Goal: Information Seeking & Learning: Learn about a topic

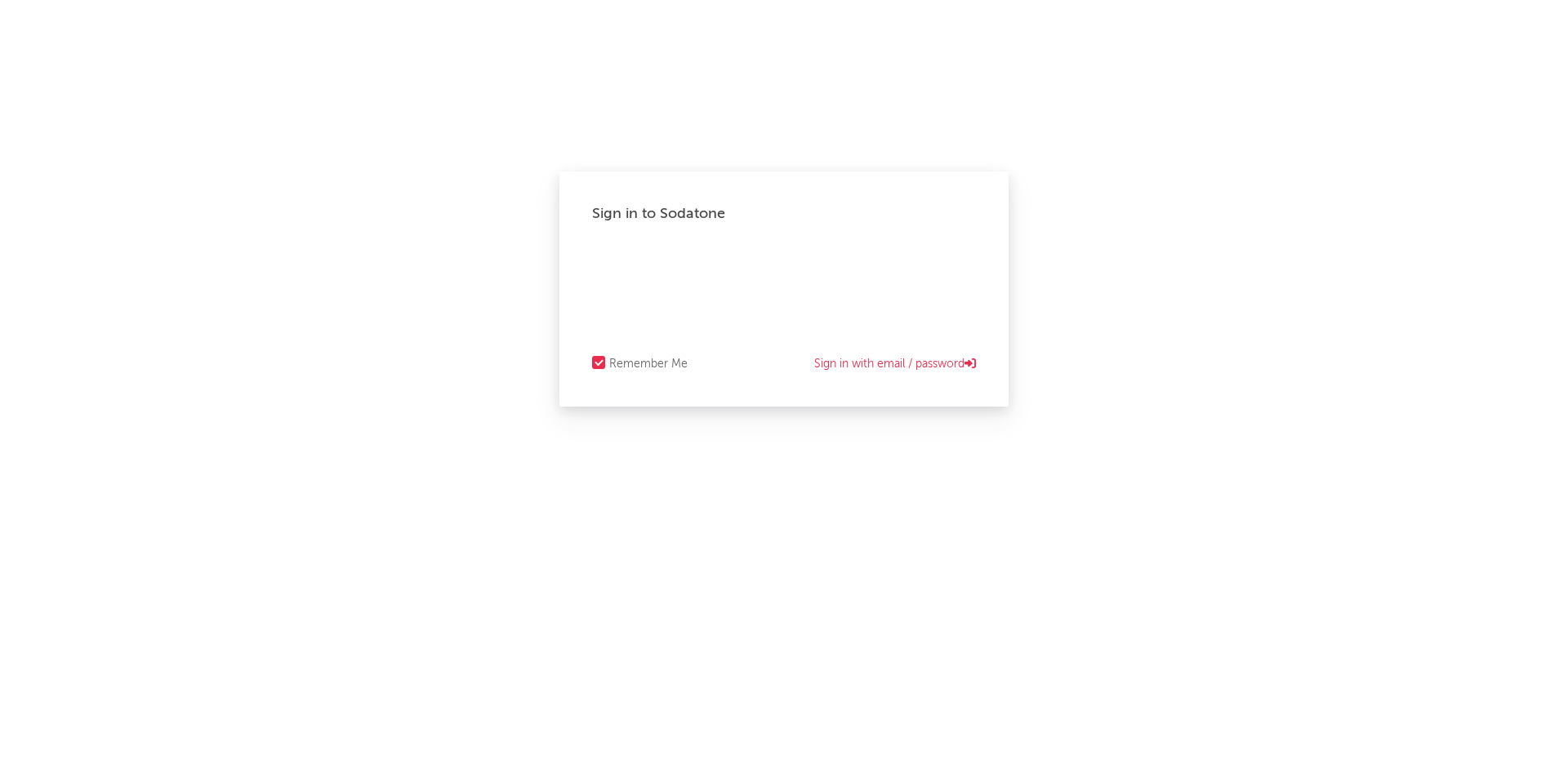
select select "recorded_music"
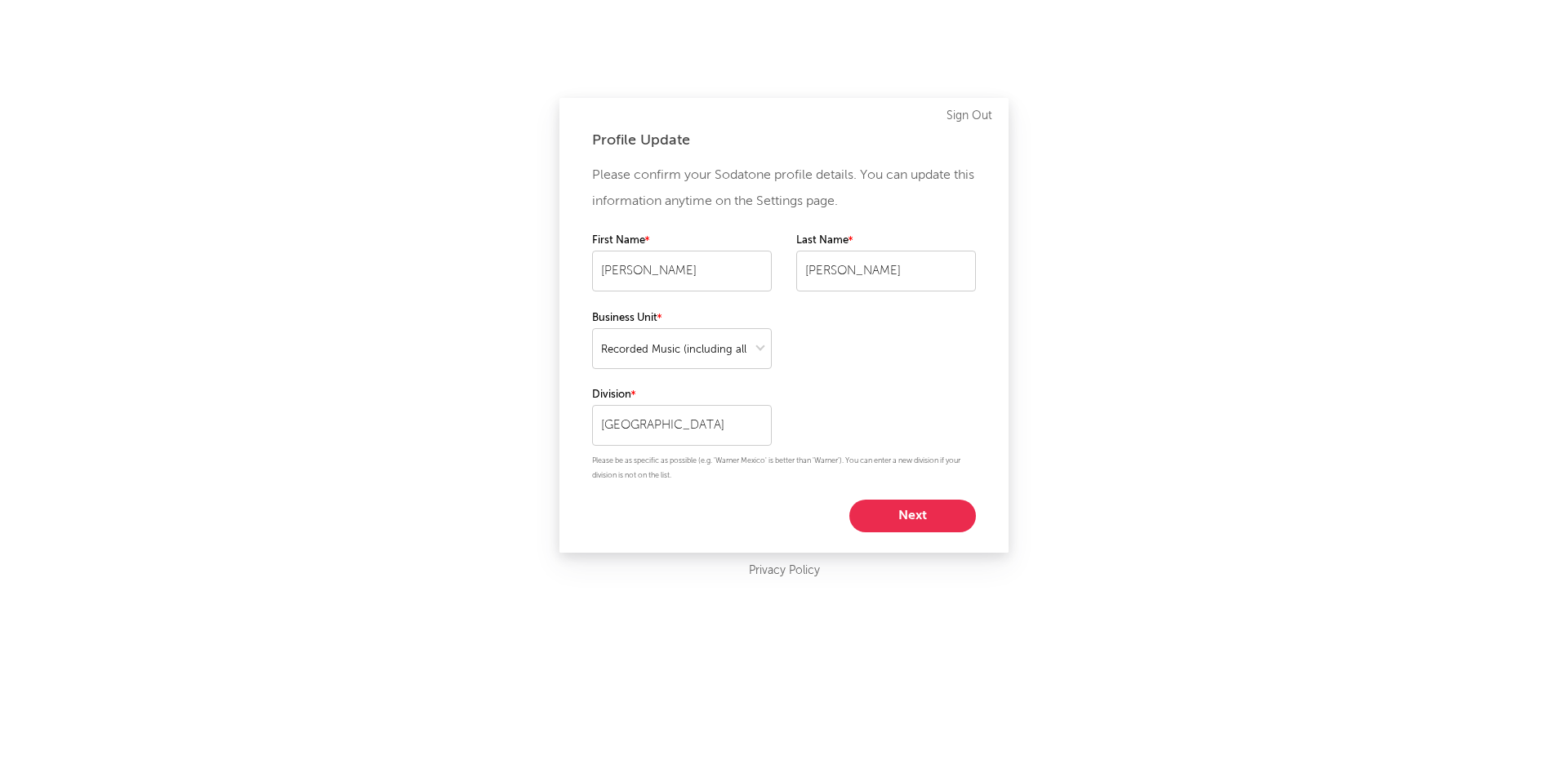
click at [883, 507] on button "Next" at bounding box center [912, 516] width 126 height 32
select select "manager"
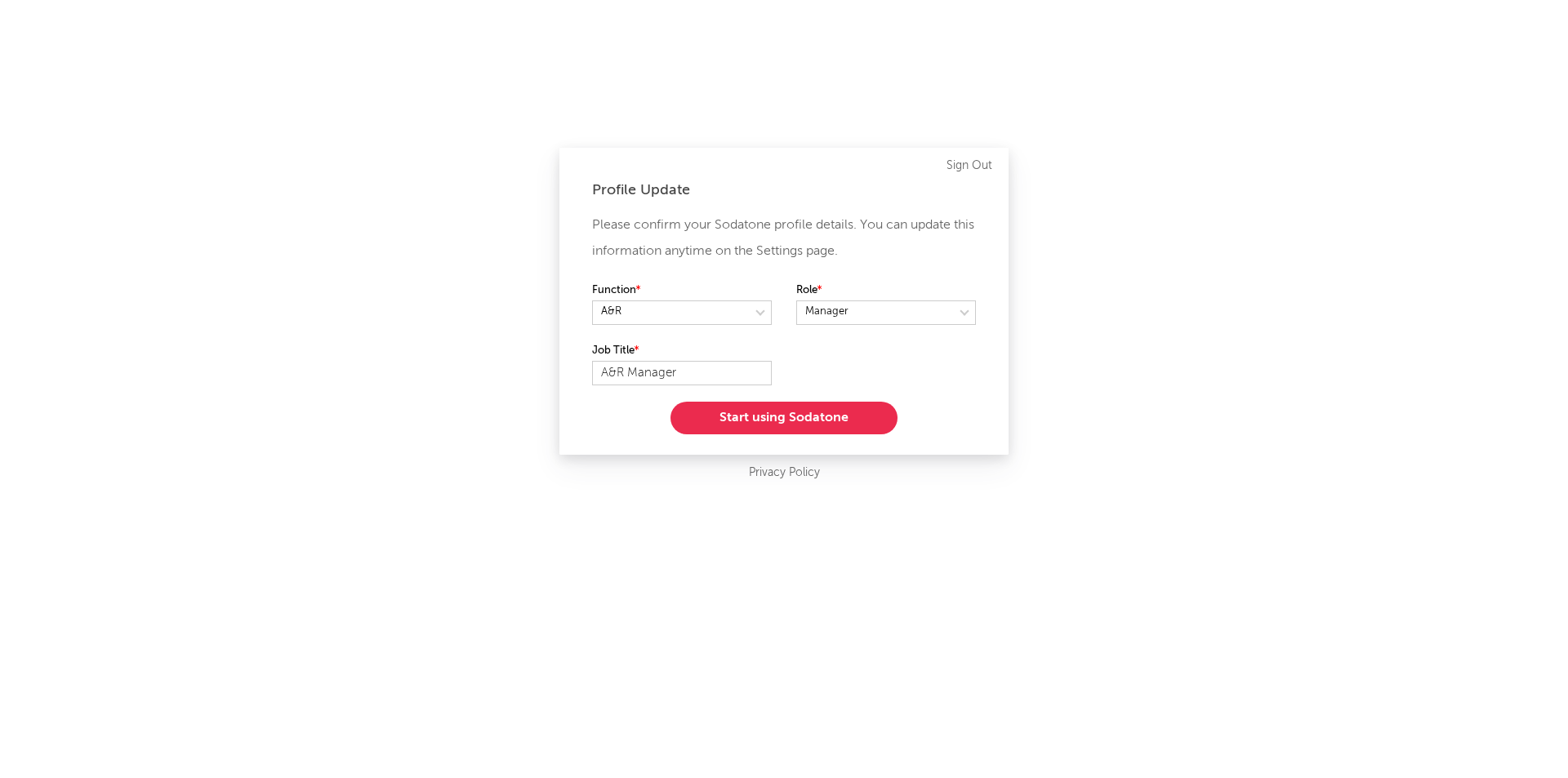
click at [828, 421] on button "Start using Sodatone" at bounding box center [784, 417] width 227 height 32
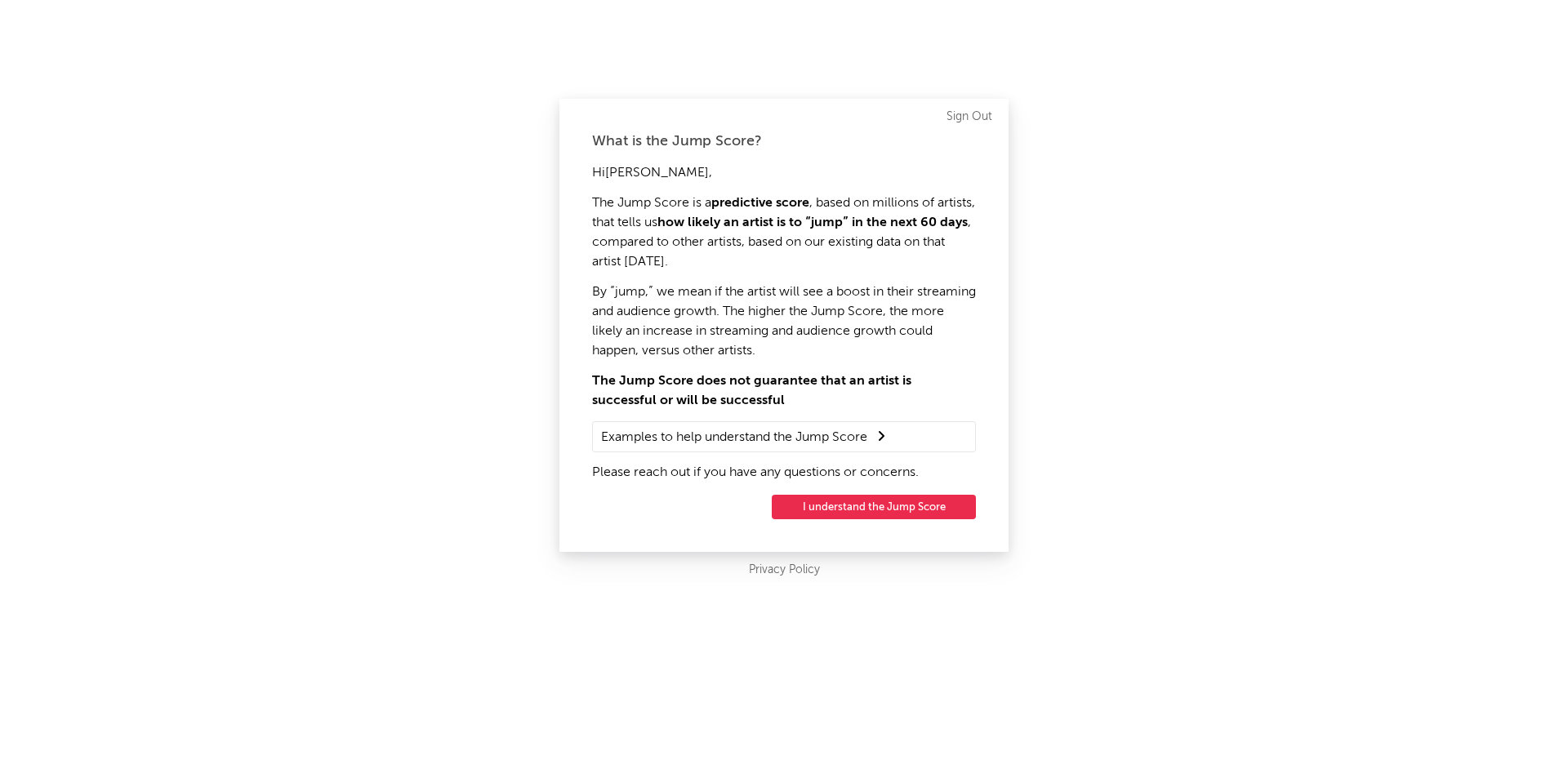
click at [879, 514] on button "I understand the Jump Score" at bounding box center [874, 506] width 205 height 25
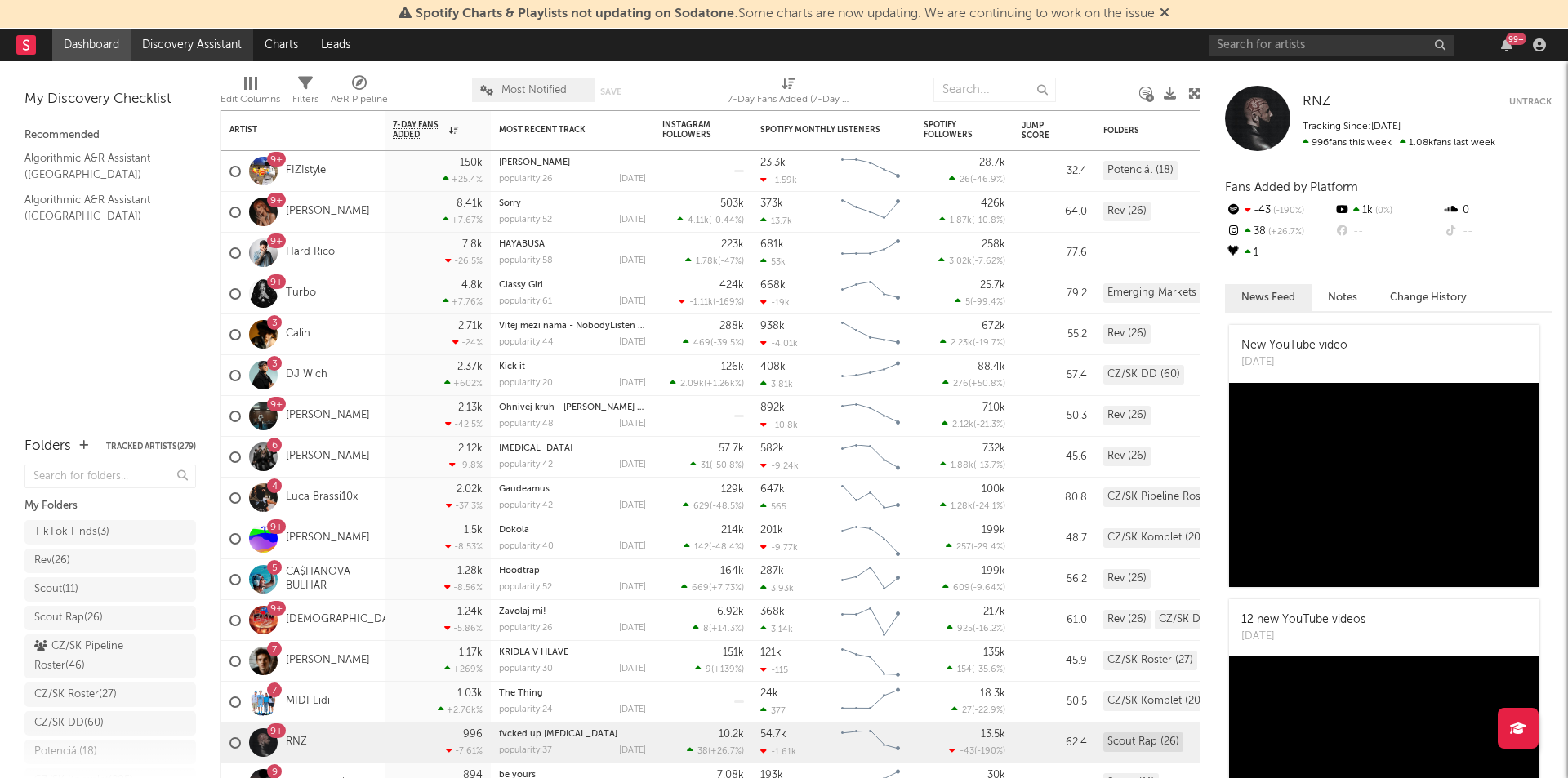
click at [227, 47] on link "Discovery Assistant" at bounding box center [192, 44] width 123 height 32
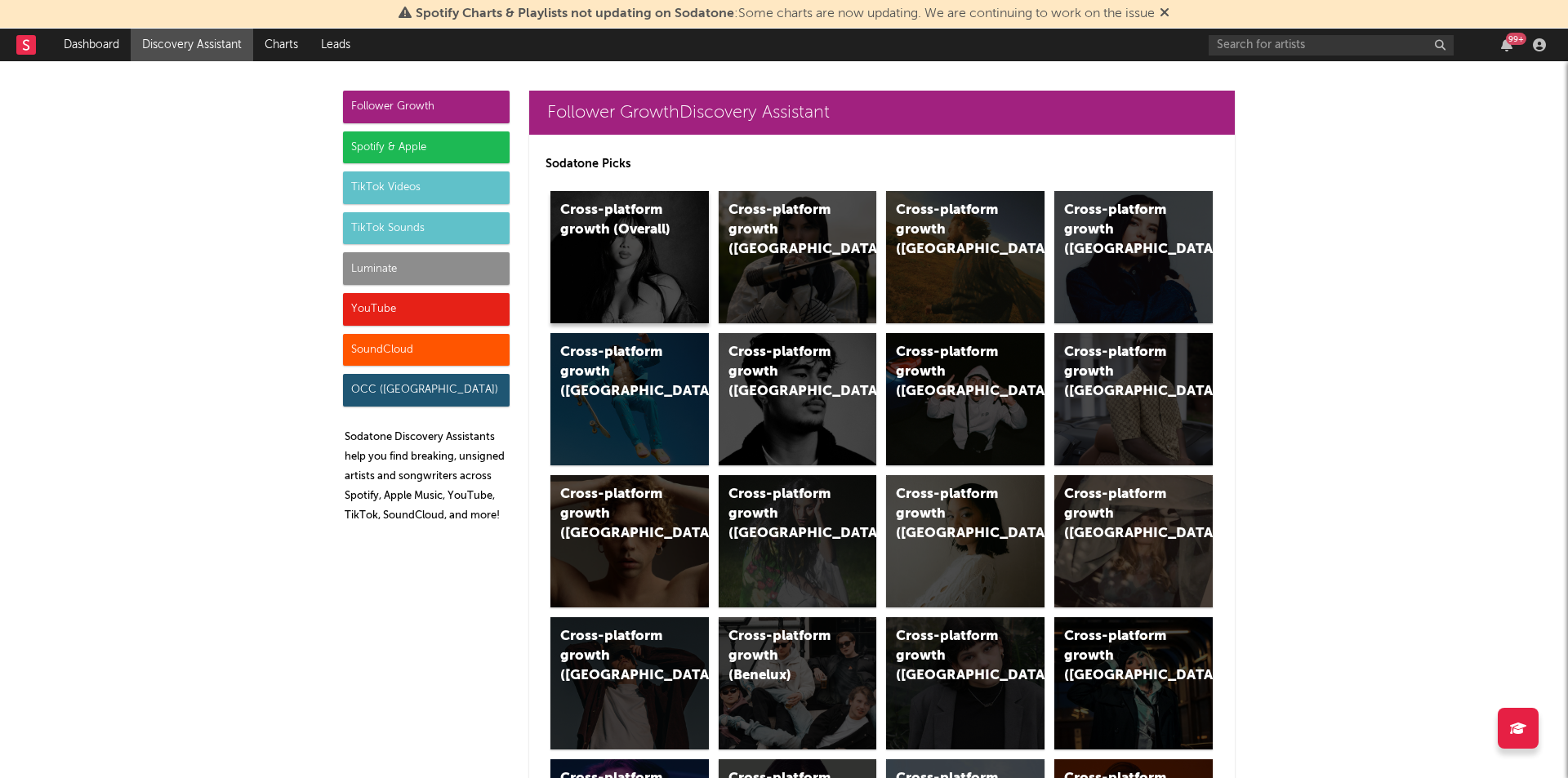
click at [591, 244] on div "Cross-platform growth (Overall)" at bounding box center [630, 257] width 158 height 133
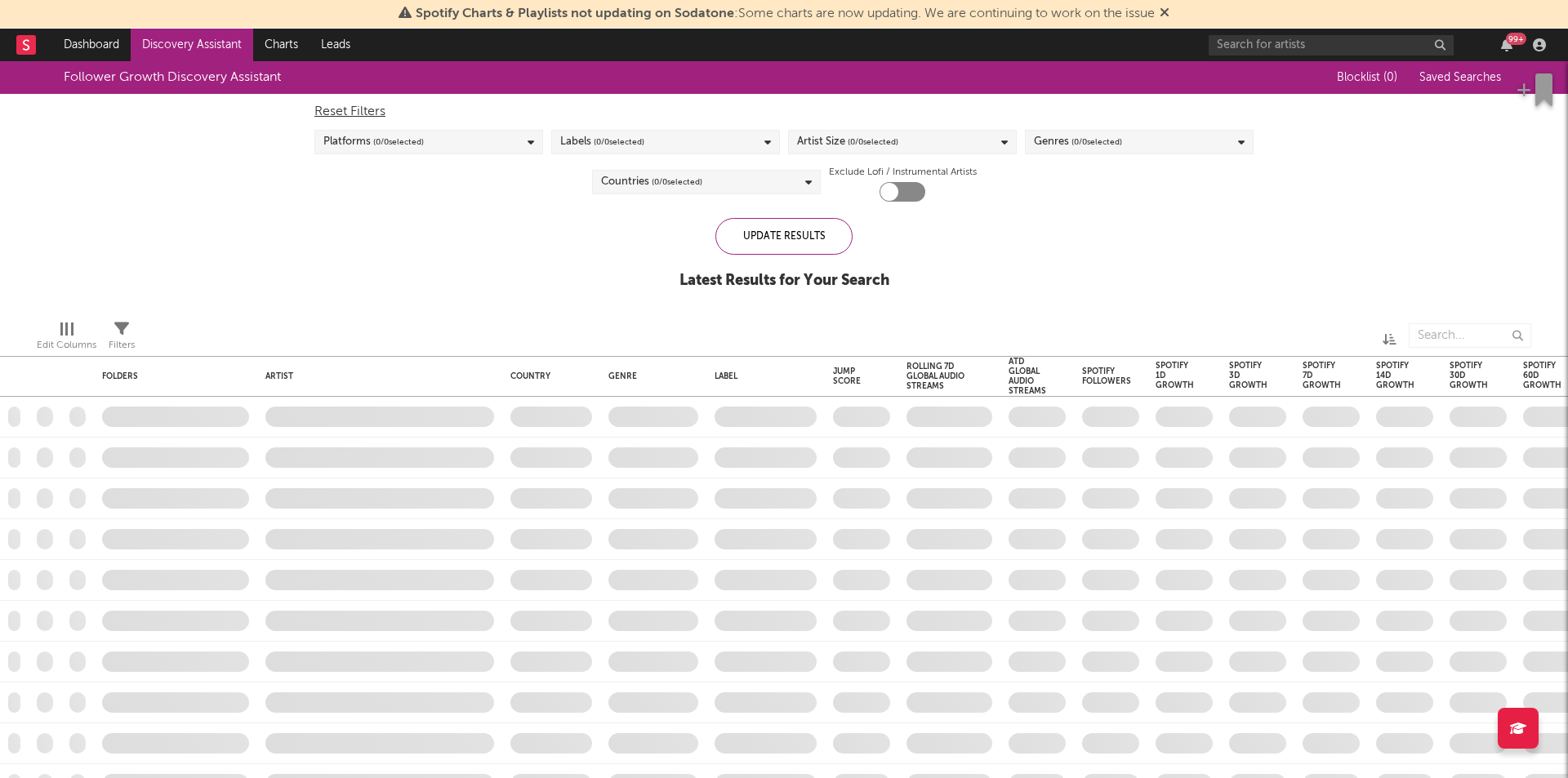
checkbox input "true"
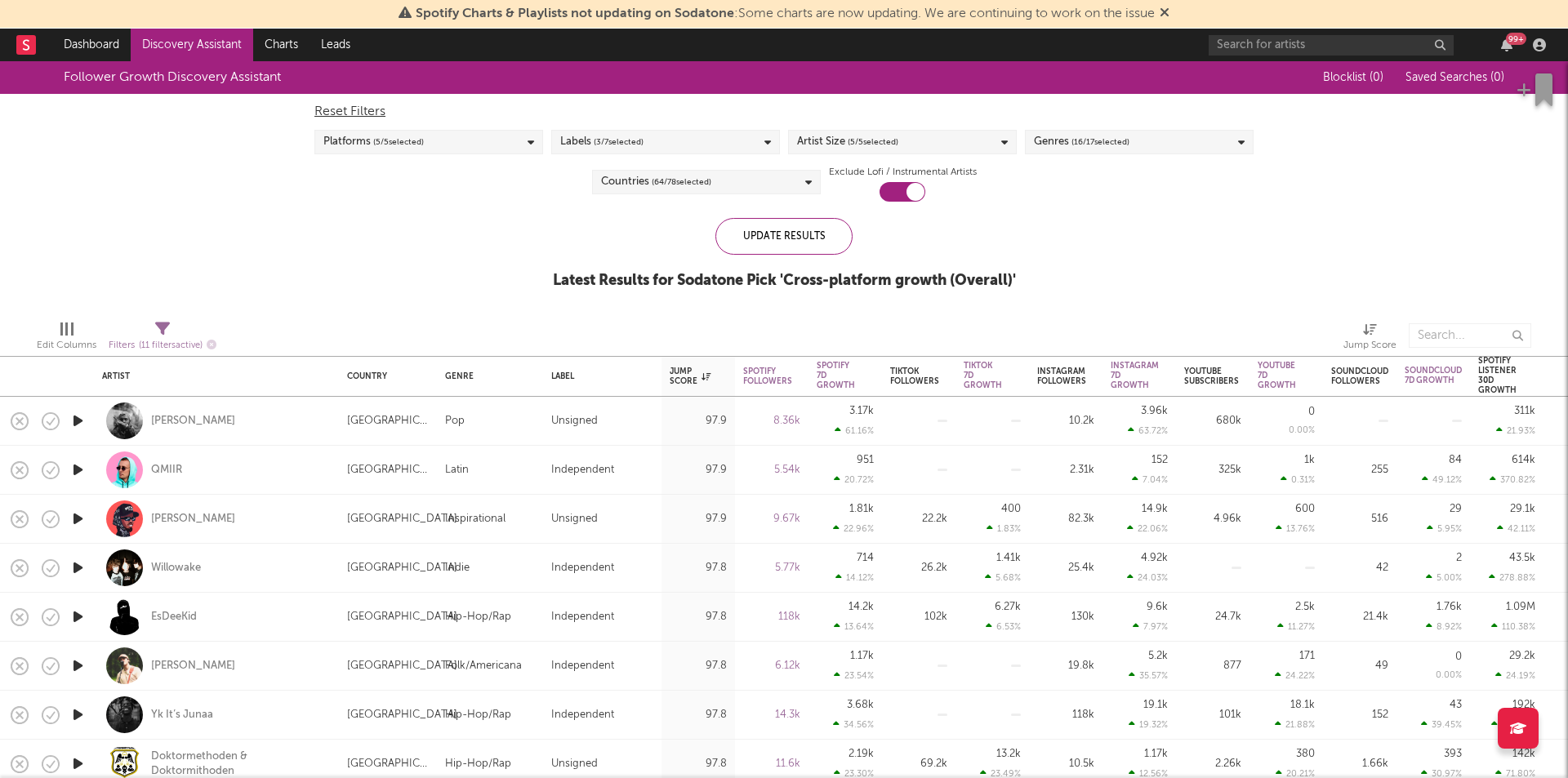
click at [521, 143] on div "Platforms ( 5 / 5 selected)" at bounding box center [428, 142] width 228 height 25
click at [644, 145] on span "( 3 / 7 selected)" at bounding box center [619, 142] width 50 height 19
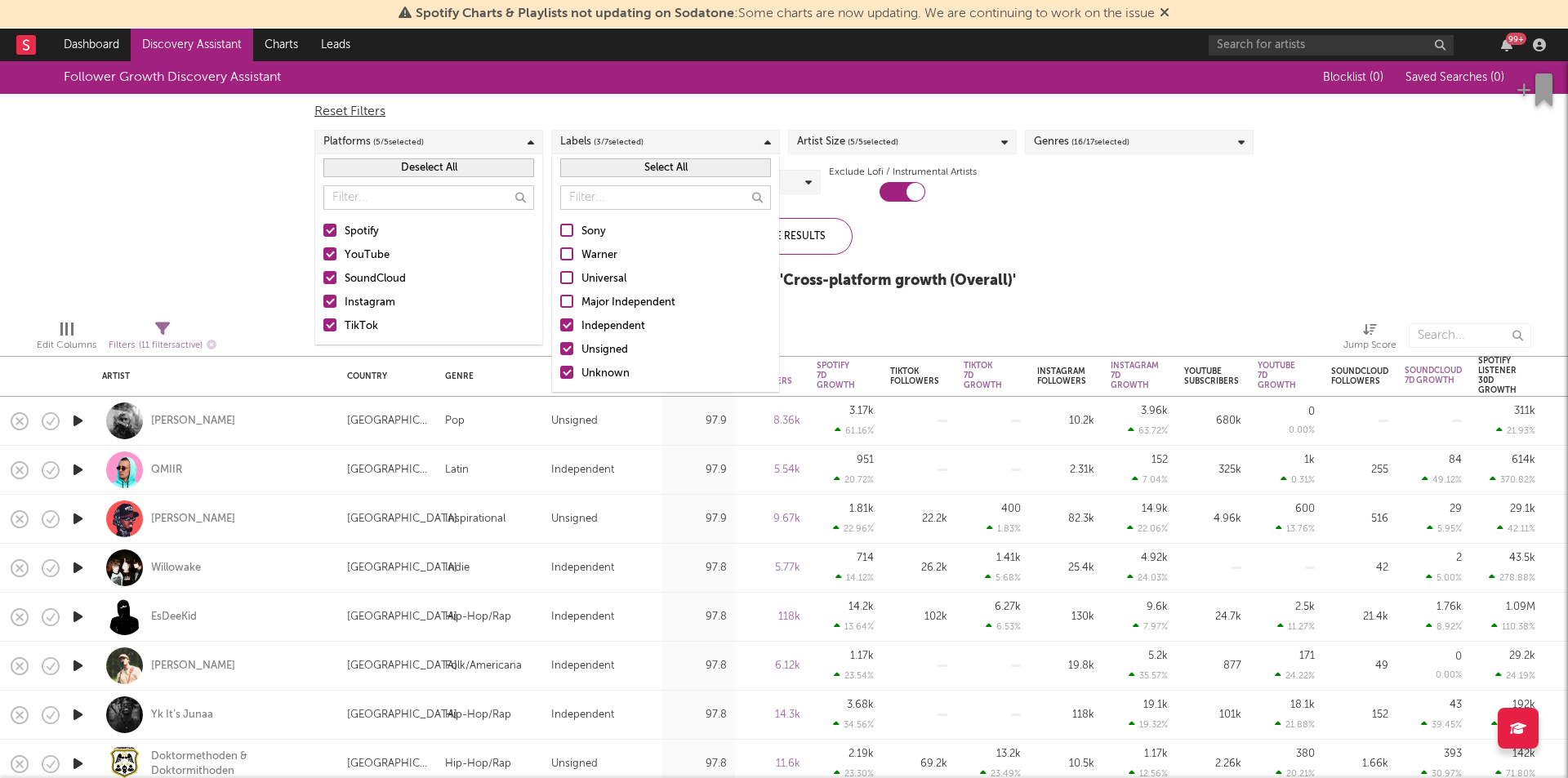
click at [531, 140] on icon at bounding box center [531, 143] width 6 height 11
click at [817, 136] on div "Artist Size ( 5 / 5 selected)" at bounding box center [848, 142] width 101 height 19
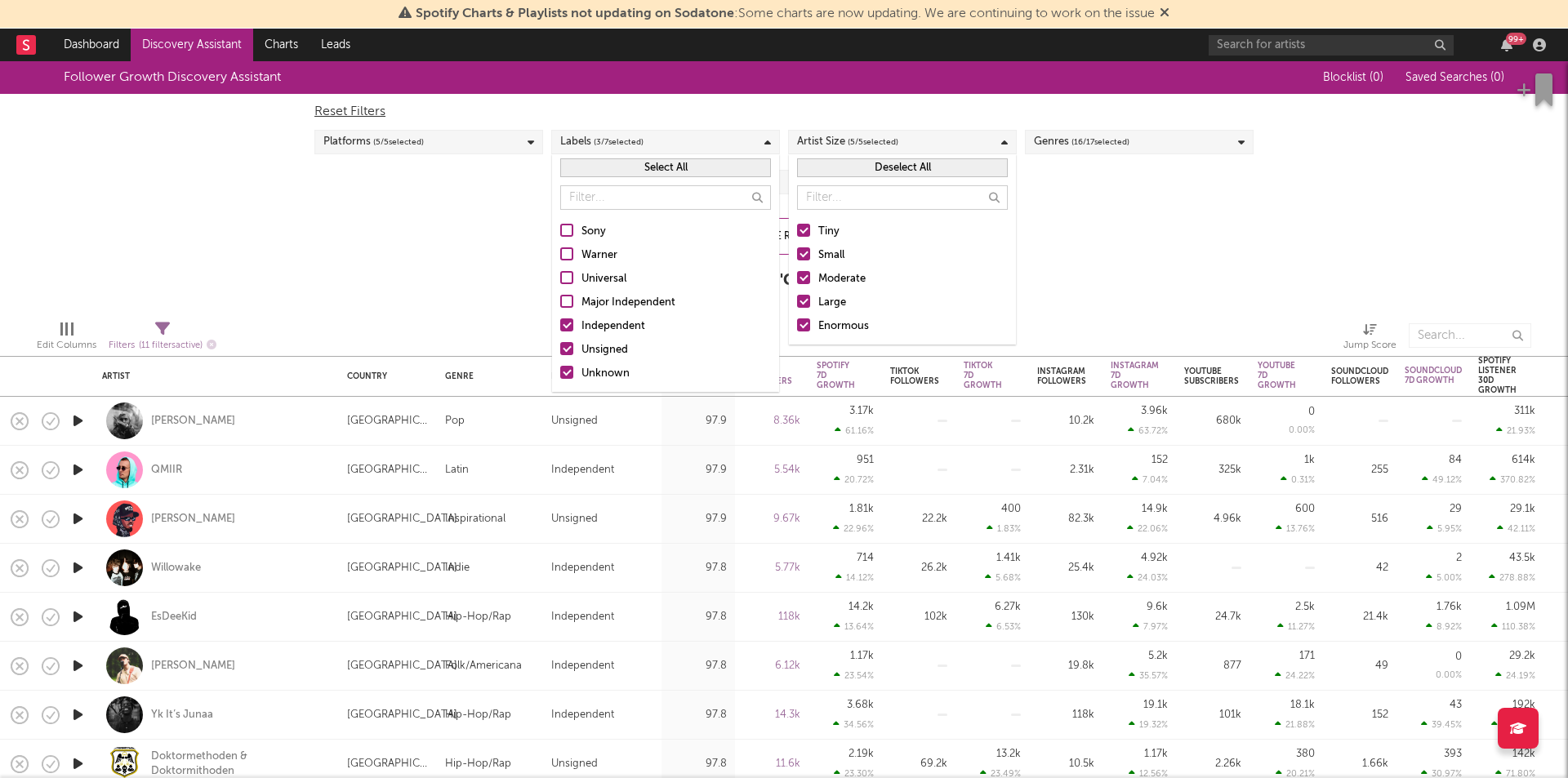
click at [1059, 135] on div "Genres ( 16 / 17 selected)" at bounding box center [1082, 142] width 96 height 19
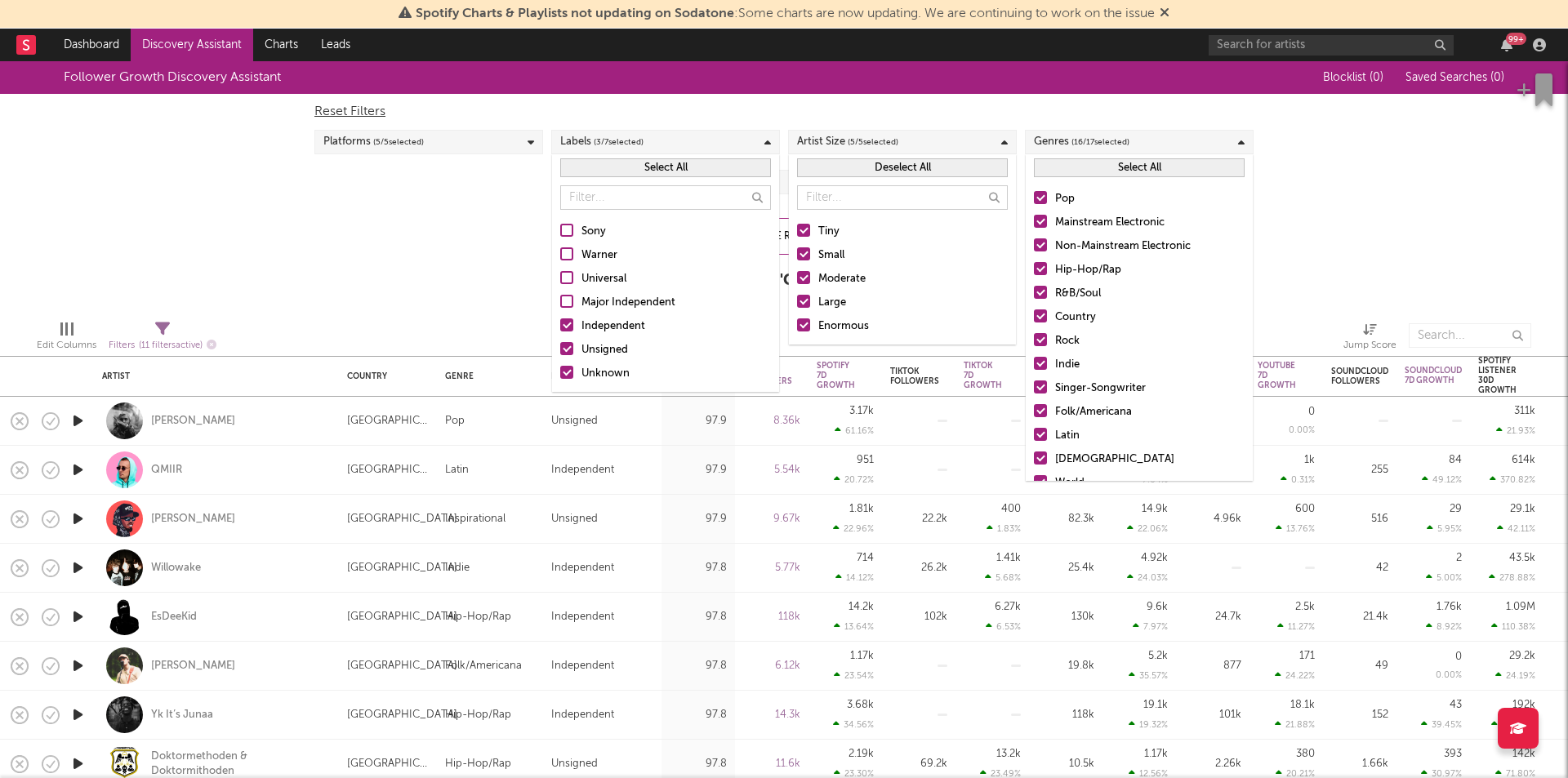
click at [720, 145] on div "Labels ( 3 / 7 selected)" at bounding box center [665, 142] width 228 height 25
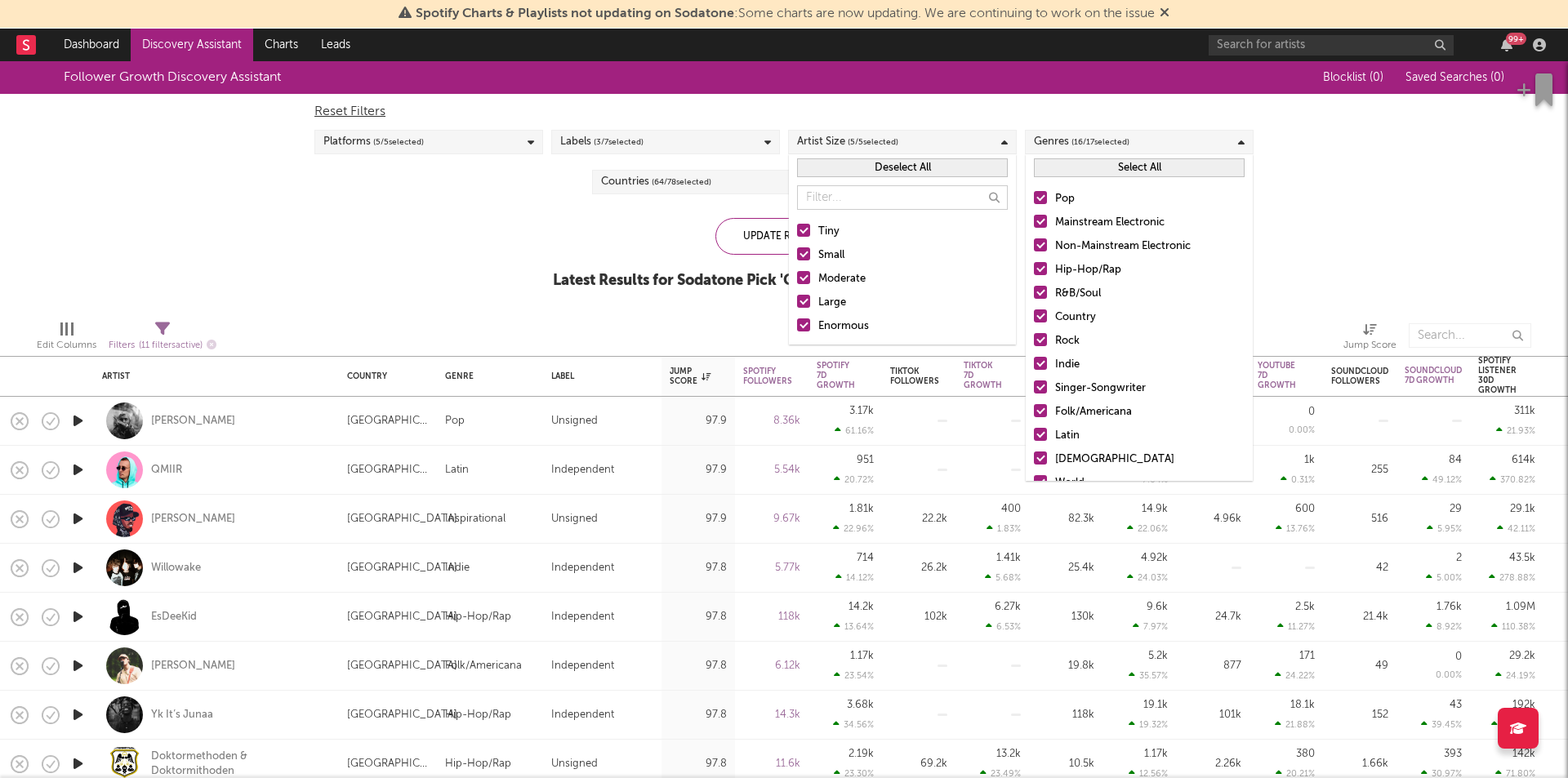
click at [884, 138] on span "( 5 / 5 selected)" at bounding box center [872, 142] width 51 height 19
click at [666, 187] on span "( 64 / 78 selected)" at bounding box center [681, 181] width 60 height 19
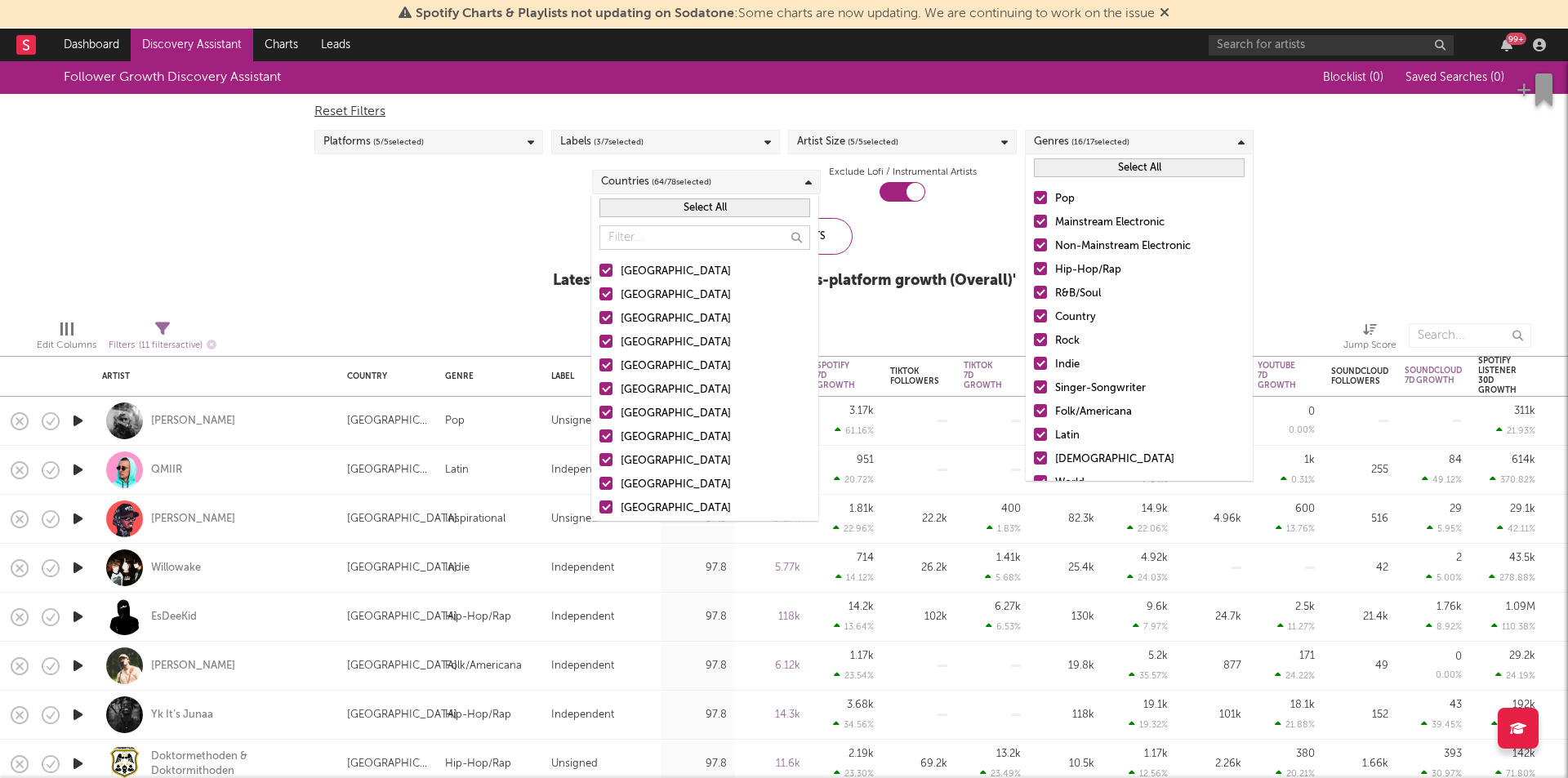
click at [681, 209] on button "Select All" at bounding box center [705, 207] width 211 height 18
click at [684, 205] on button "Deselect All" at bounding box center [705, 207] width 211 height 18
click at [654, 233] on input "text" at bounding box center [705, 238] width 211 height 25
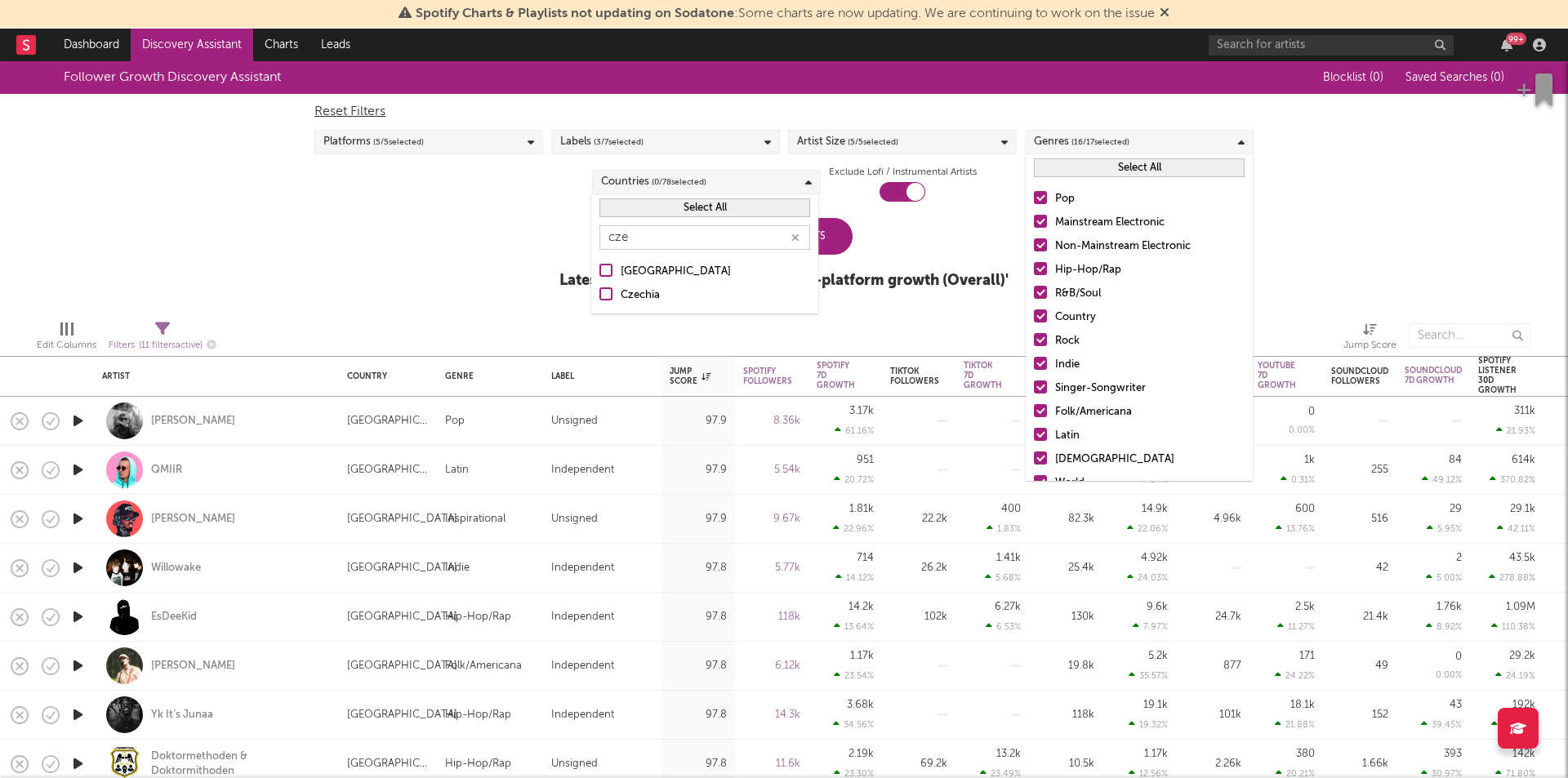
click at [610, 273] on div at bounding box center [606, 270] width 13 height 13
click at [600, 273] on input "Czech Republic" at bounding box center [600, 272] width 0 height 19
click at [607, 297] on div at bounding box center [606, 294] width 13 height 13
click at [600, 297] on input "Czechia" at bounding box center [600, 295] width 0 height 19
click at [649, 247] on input "cze" at bounding box center [705, 238] width 211 height 25
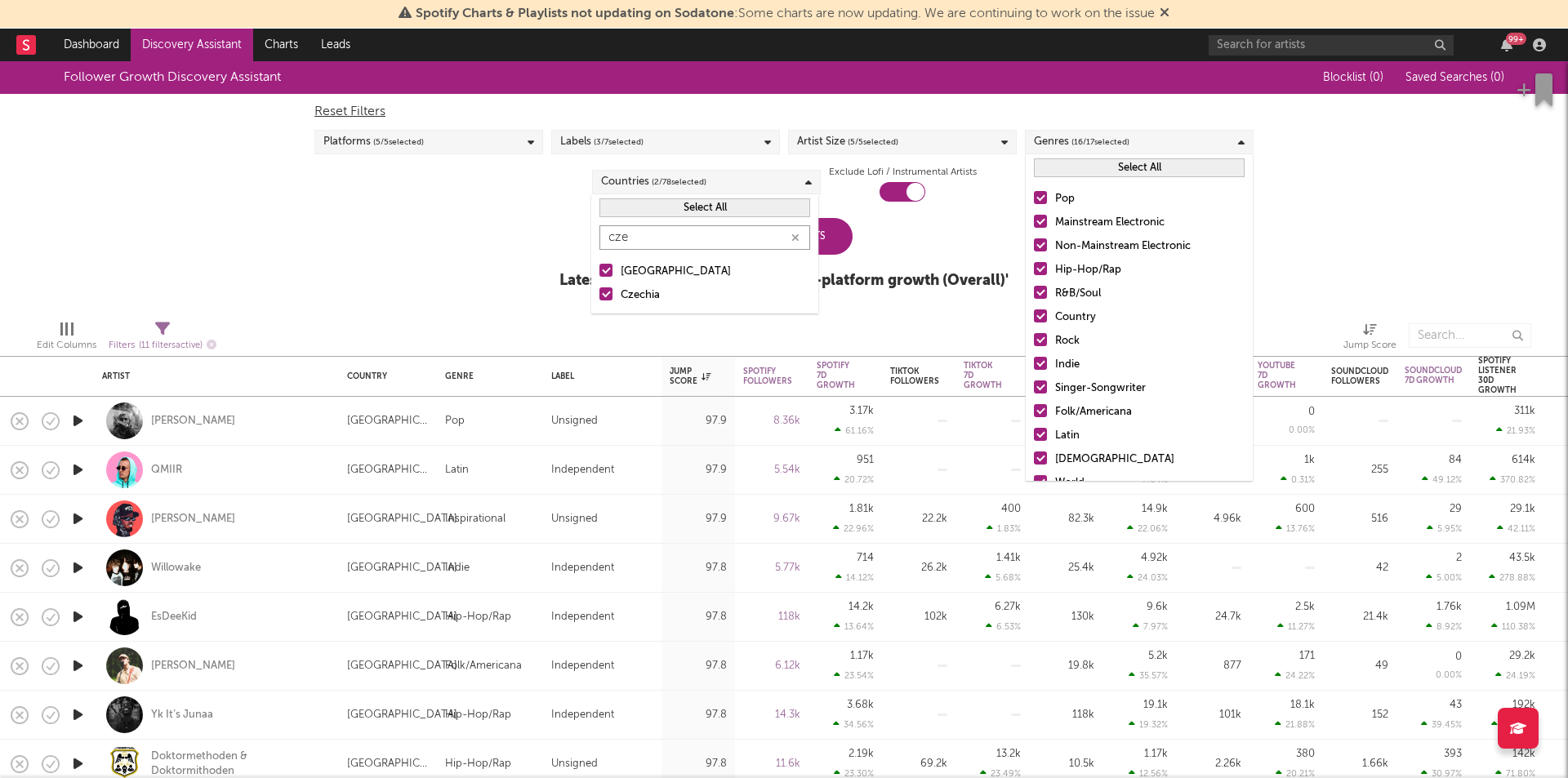
click at [649, 247] on input "cze" at bounding box center [705, 238] width 211 height 25
type input "slov"
click at [635, 271] on div "Slovakia" at bounding box center [716, 272] width 190 height 19
click at [600, 271] on input "Slovakia" at bounding box center [600, 272] width 0 height 19
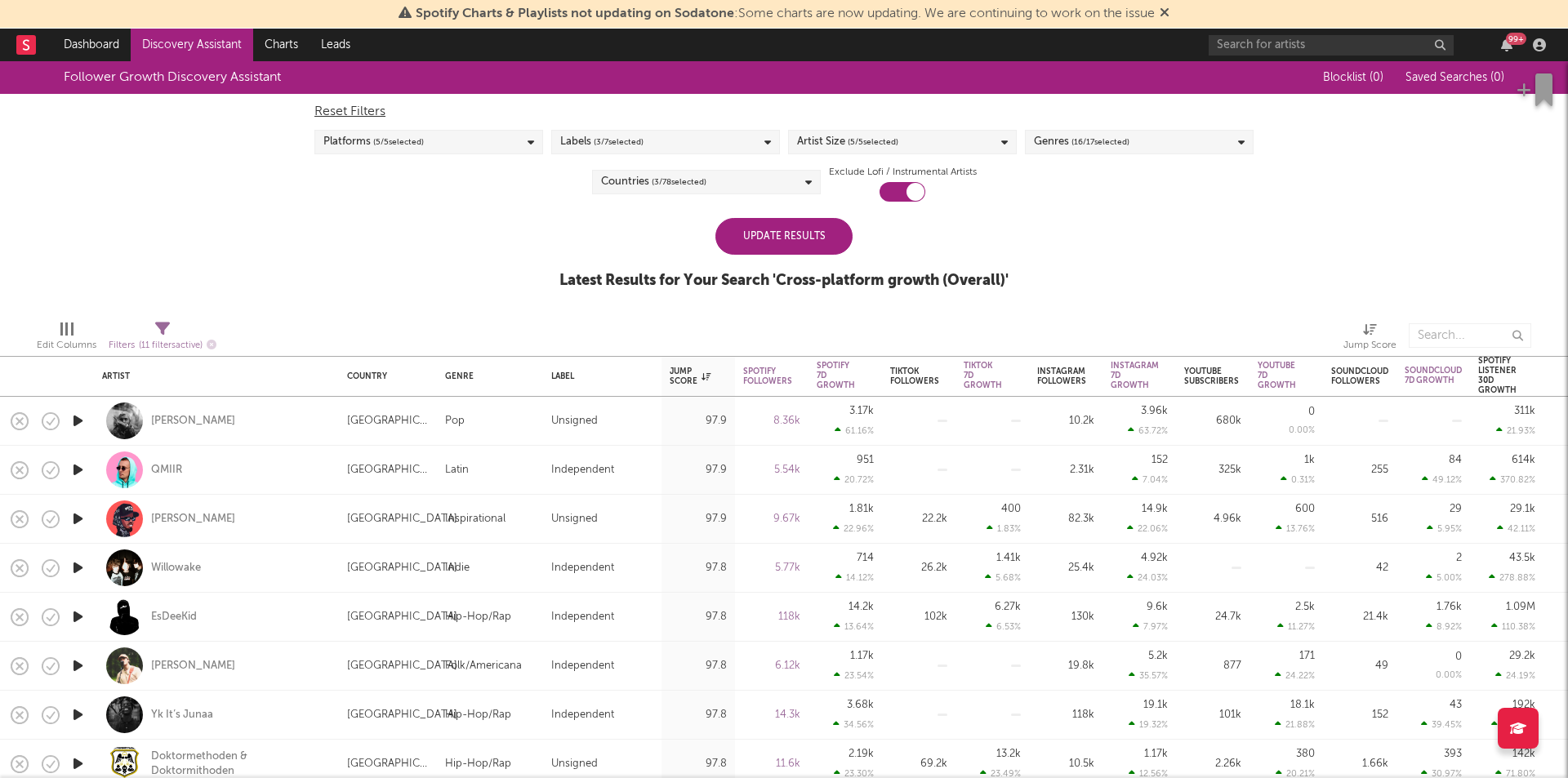
click at [879, 227] on div "Update Results Latest Results for Your Search ' Cross-platform growth (Overall)…" at bounding box center [784, 262] width 450 height 89
click at [803, 238] on div "Update Results" at bounding box center [784, 237] width 137 height 37
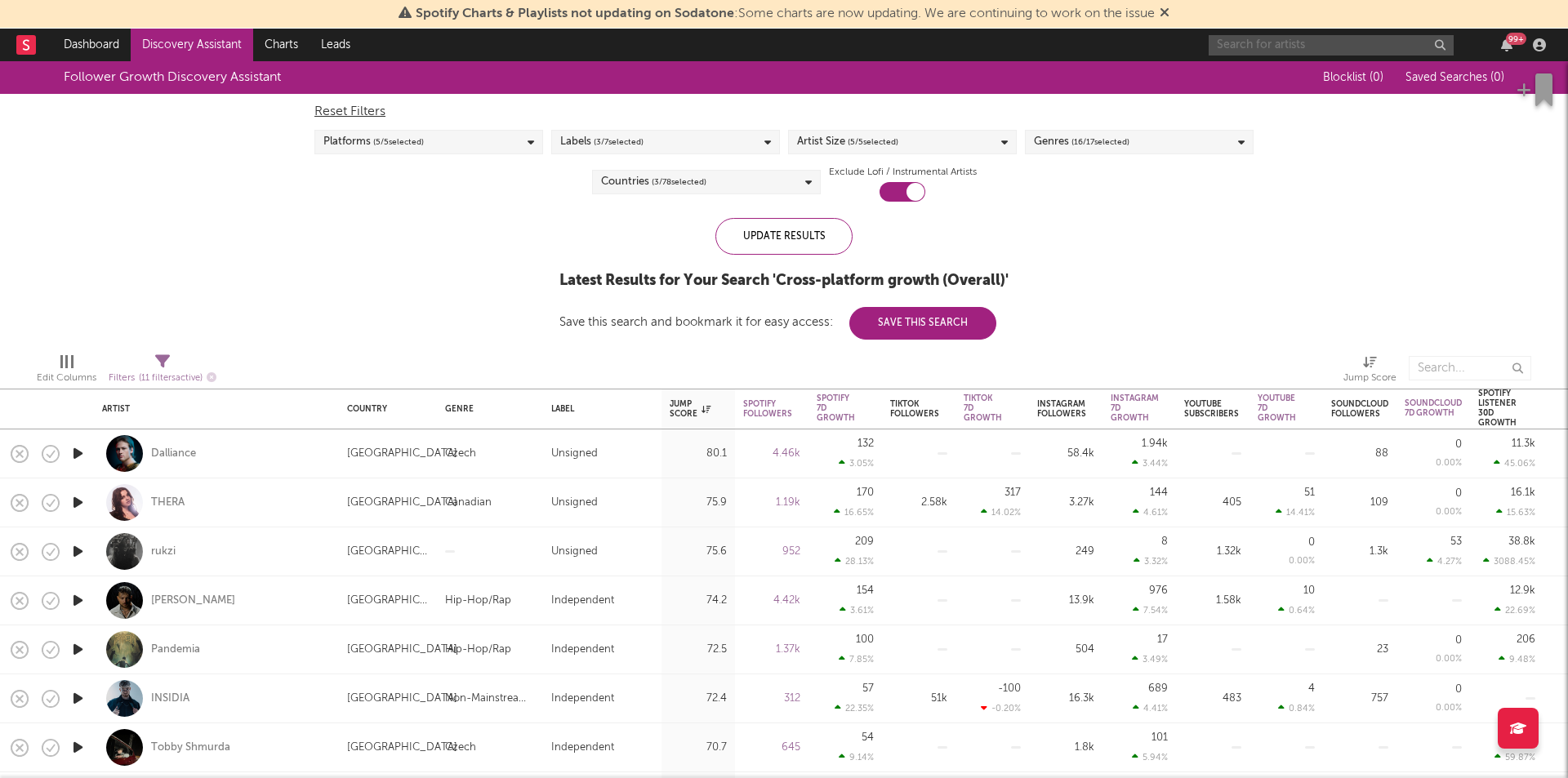
click at [1278, 45] on input "text" at bounding box center [1331, 45] width 245 height 20
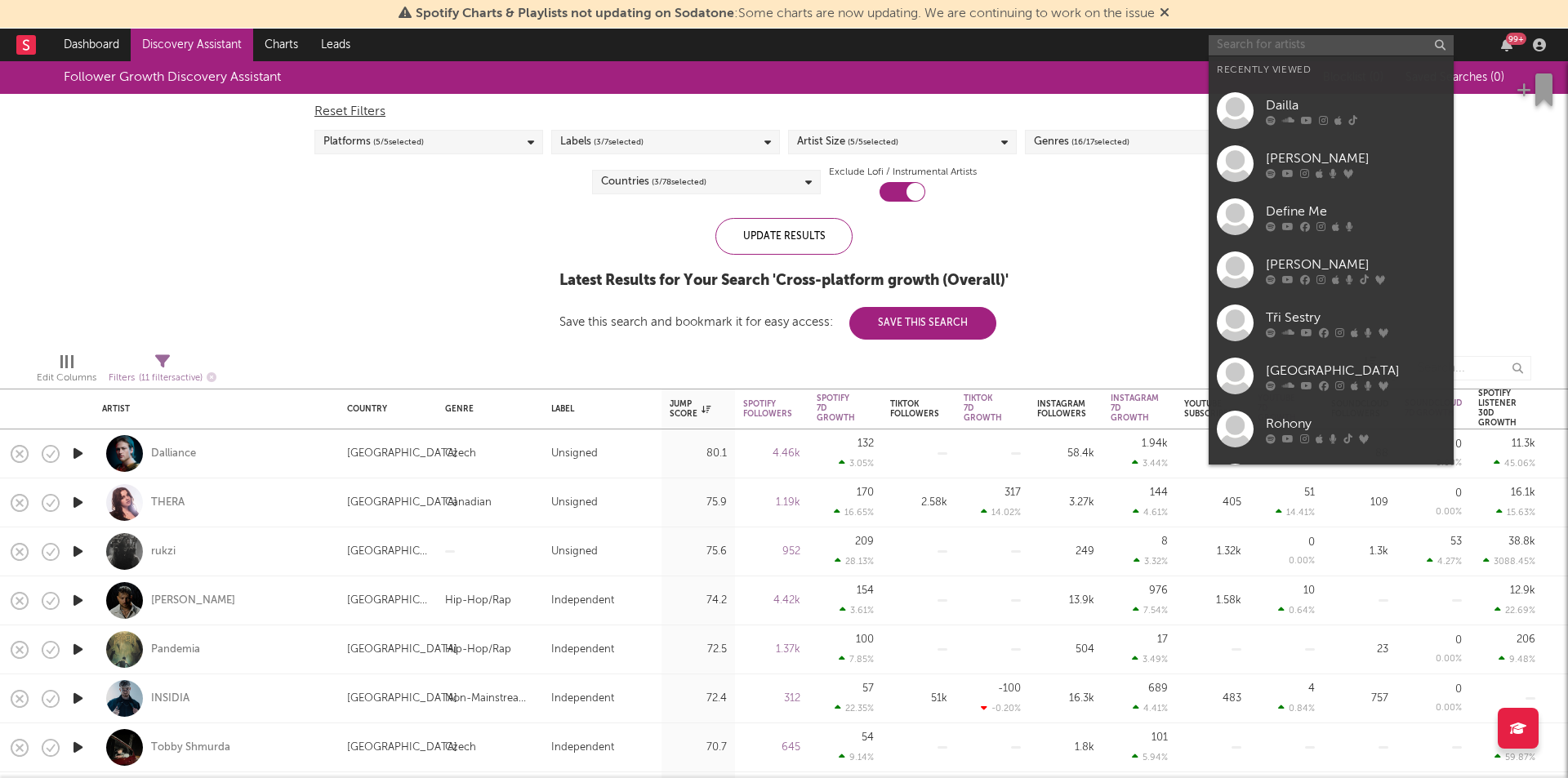
paste input "https://open.spotify.com/artist/1O14dxrBvIEuXEAQPGixGG?si=wzwGHoyJSNe7B257G8LoNQ"
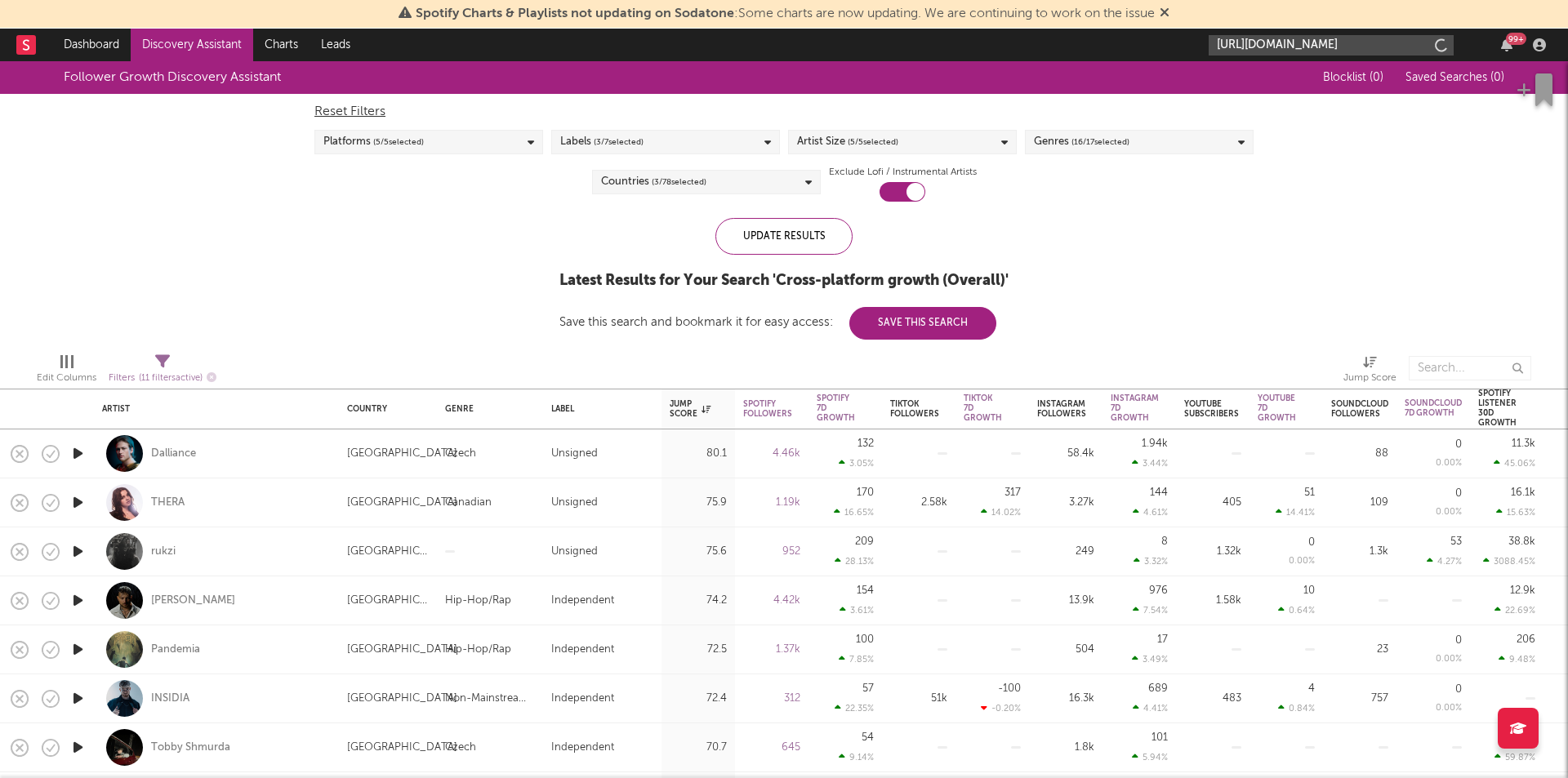
scroll to position [0, 280]
type input "https://open.spotify.com/artist/1O14dxrBvIEuXEAQPGixGG?si=wzwGHoyJSNe7B257G8LoNQ"
click at [1289, 45] on input "https://open.spotify.com/artist/1O14dxrBvIEuXEAQPGixGG?si=wzwGHoyJSNe7B257G8LoNQ" at bounding box center [1331, 45] width 245 height 20
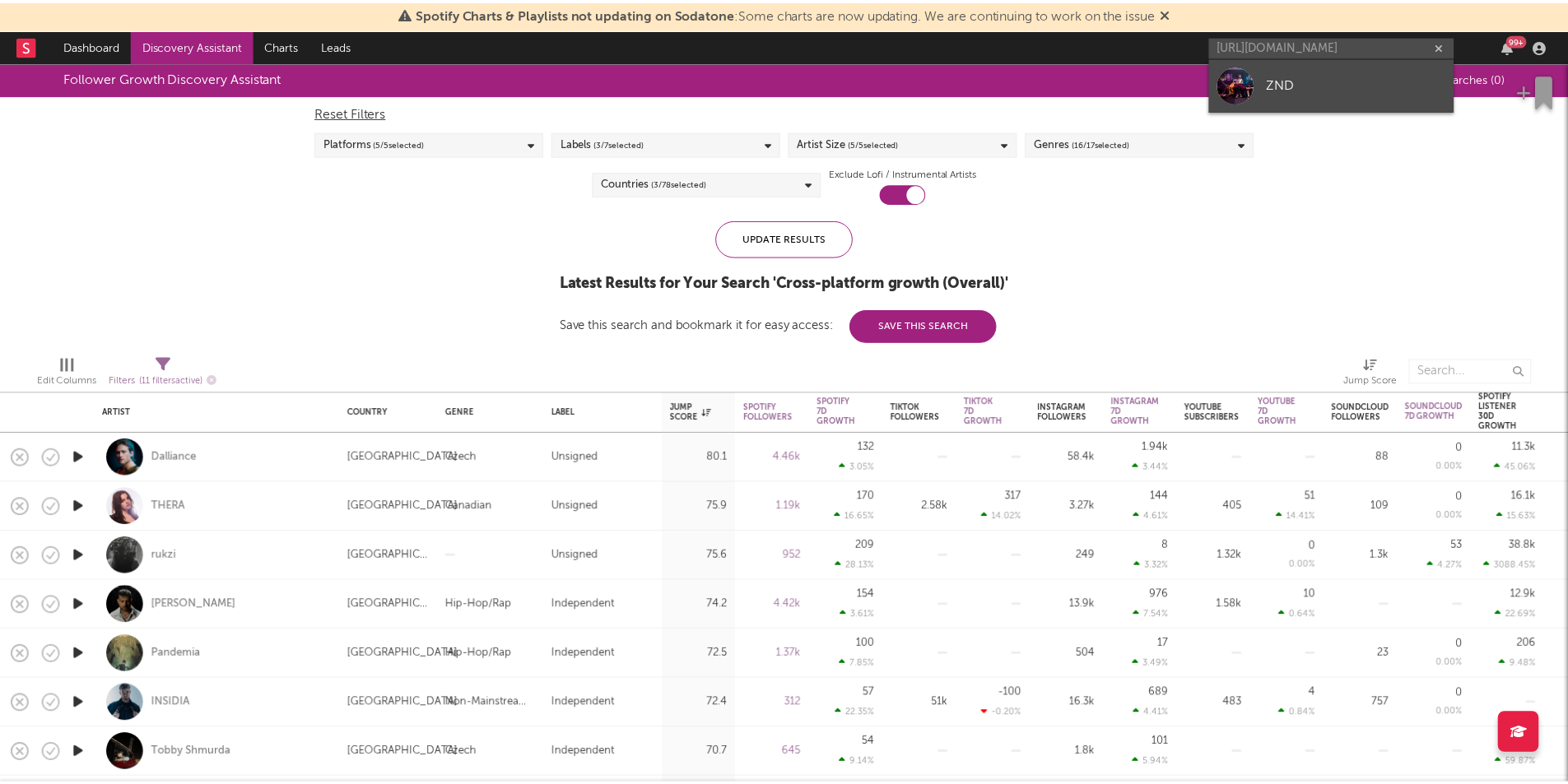
scroll to position [0, 0]
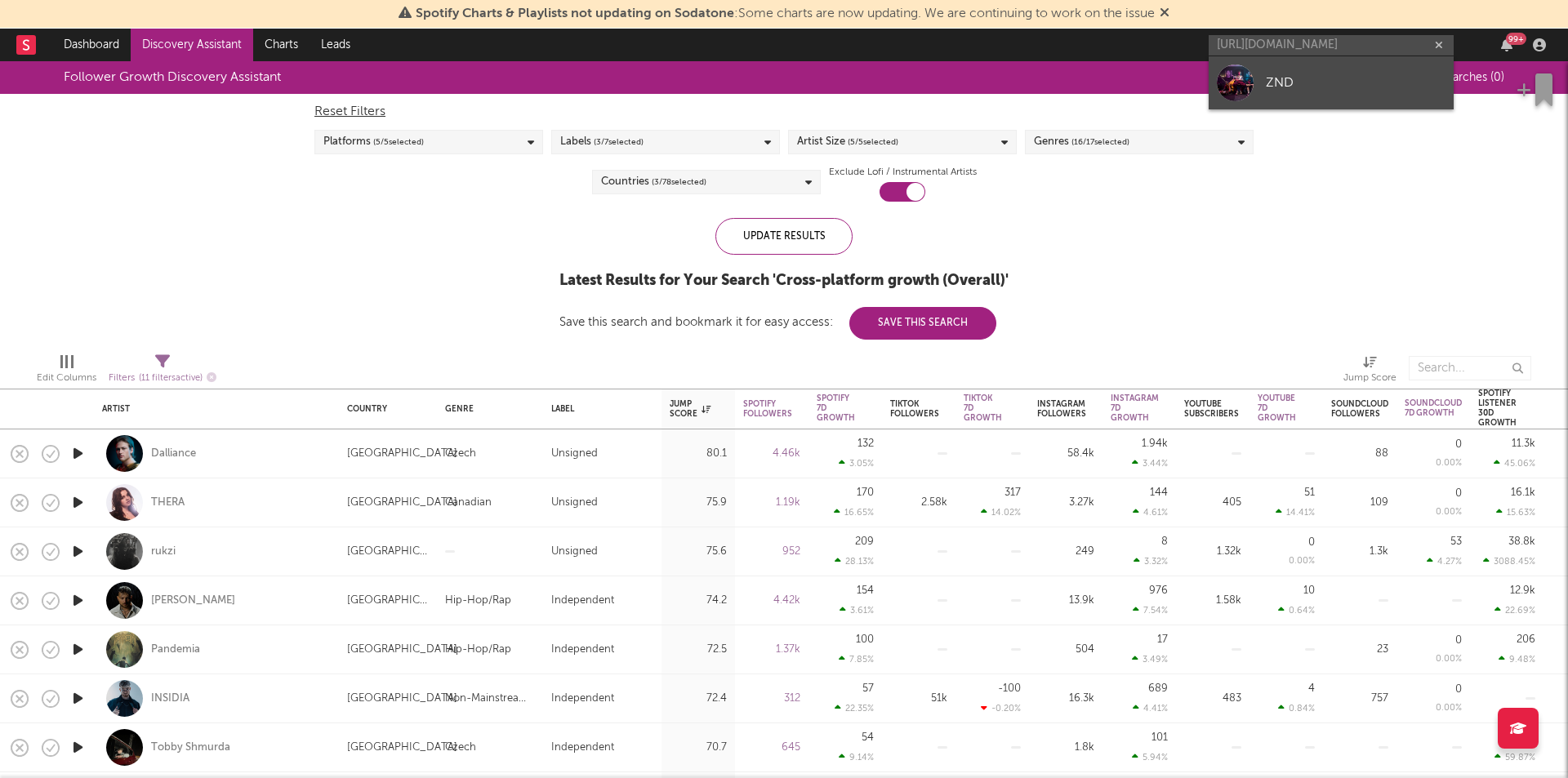
click at [1279, 75] on div "ZND" at bounding box center [1355, 82] width 180 height 19
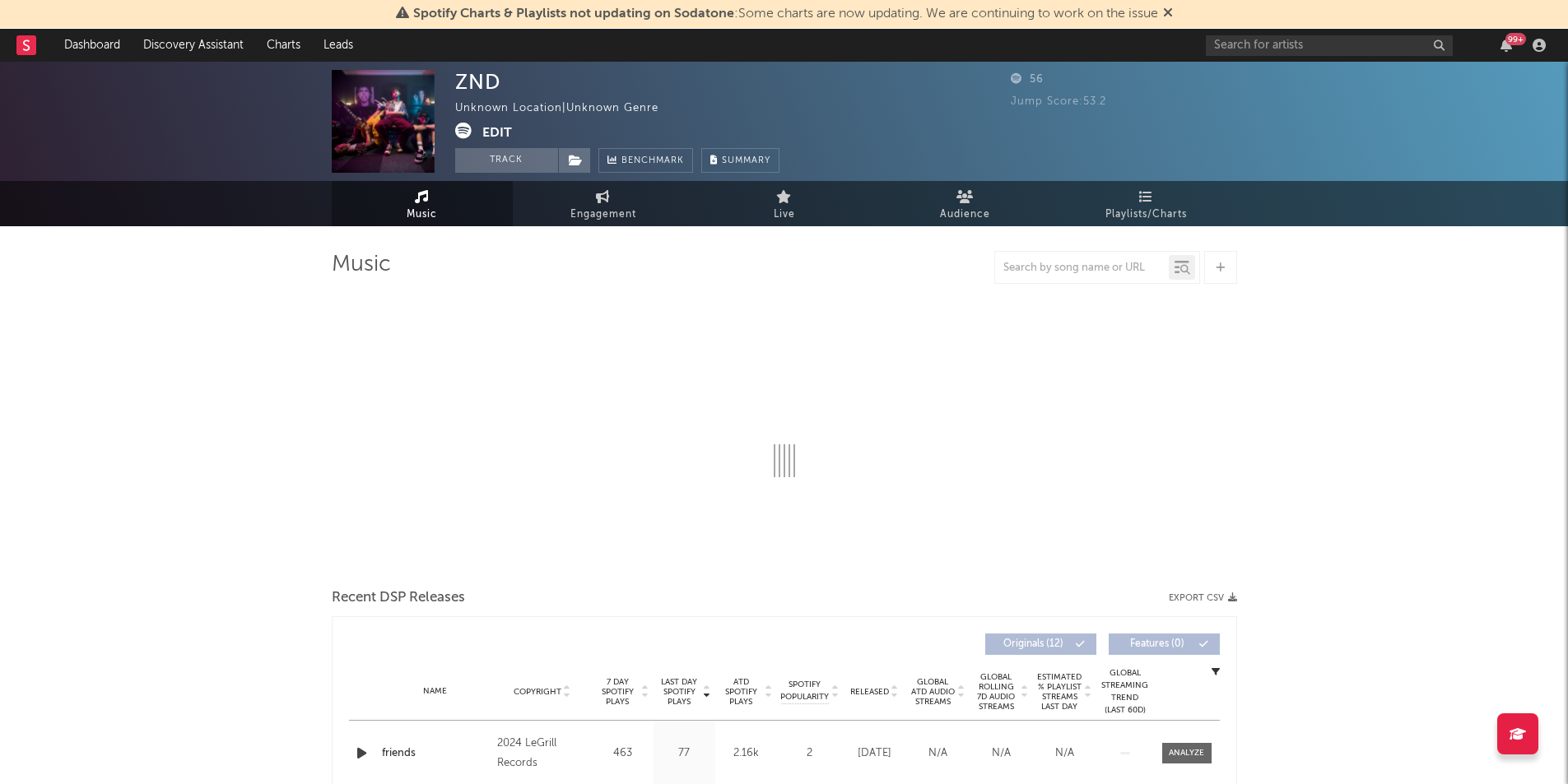
select select "1w"
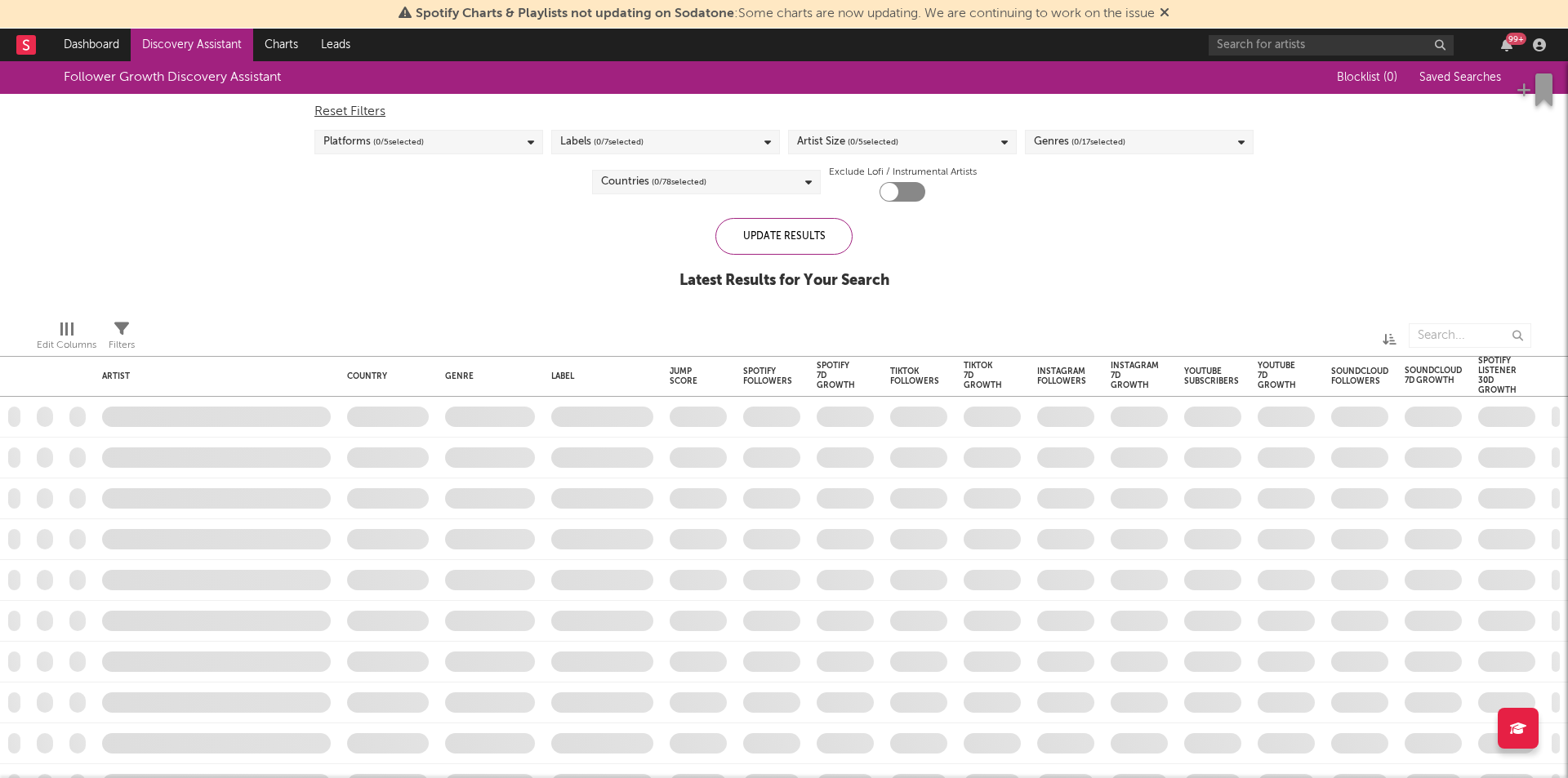
checkbox input "true"
